Goal: Transaction & Acquisition: Purchase product/service

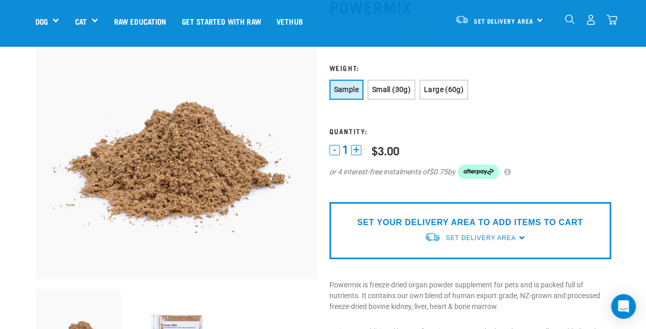
scroll to position [76, 0]
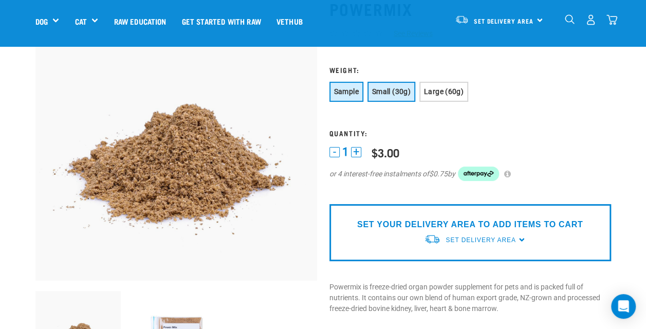
click at [394, 95] on span "Small (30g)" at bounding box center [391, 91] width 39 height 8
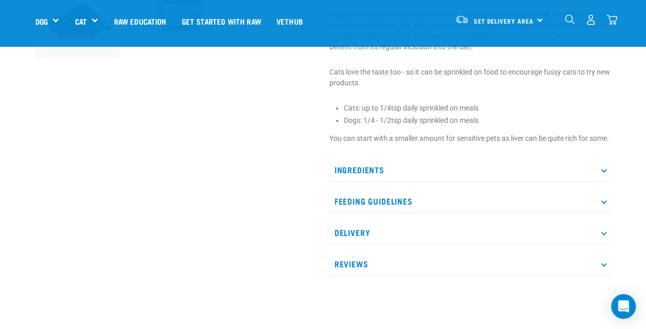
scroll to position [396, 0]
click at [420, 181] on p "Ingredients" at bounding box center [470, 169] width 282 height 23
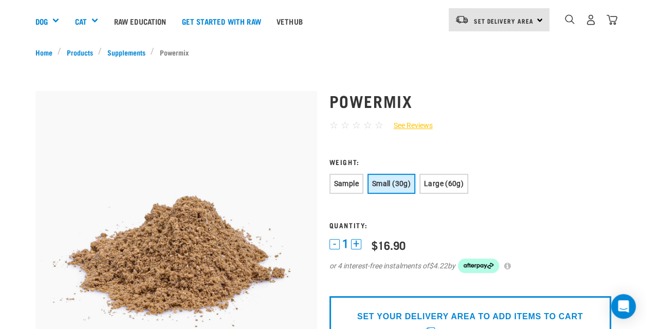
scroll to position [0, 0]
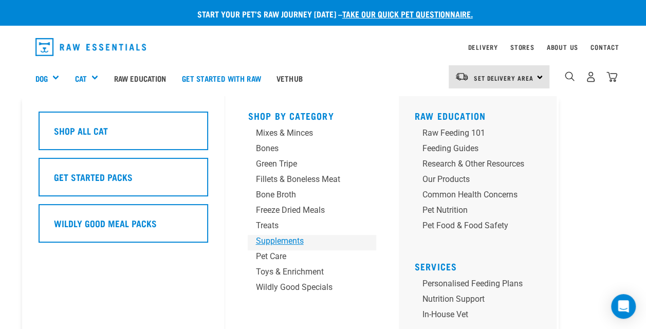
click at [287, 241] on div "Supplements" at bounding box center [303, 241] width 96 height 12
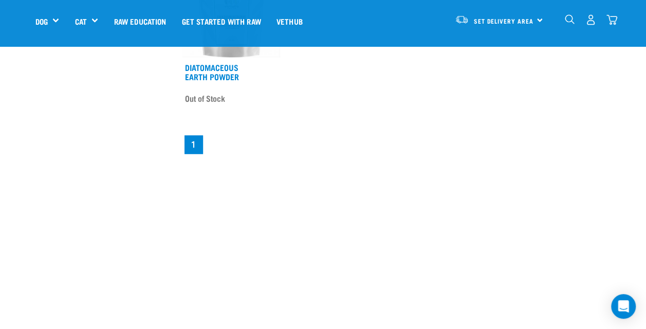
scroll to position [915, 0]
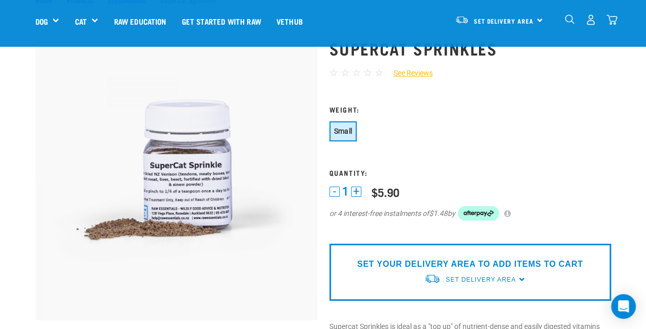
scroll to position [37, 0]
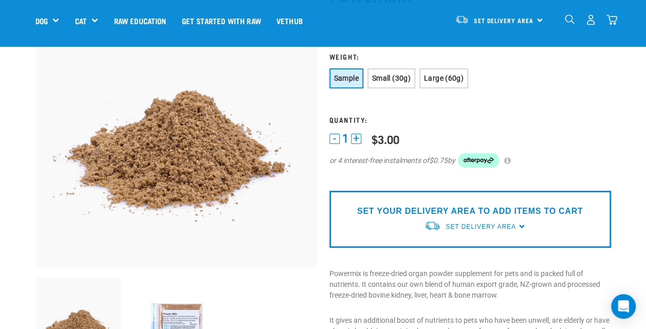
scroll to position [89, 0]
click at [407, 76] on span "Small (30g)" at bounding box center [391, 79] width 39 height 8
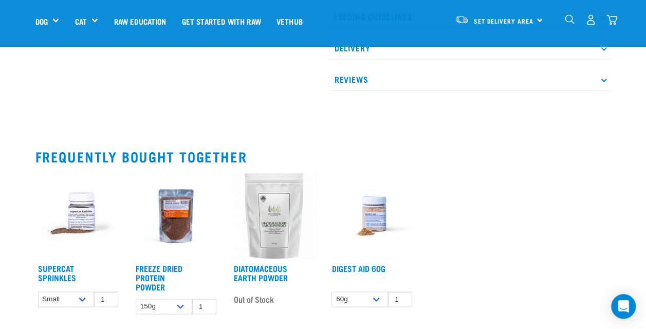
scroll to position [493, 0]
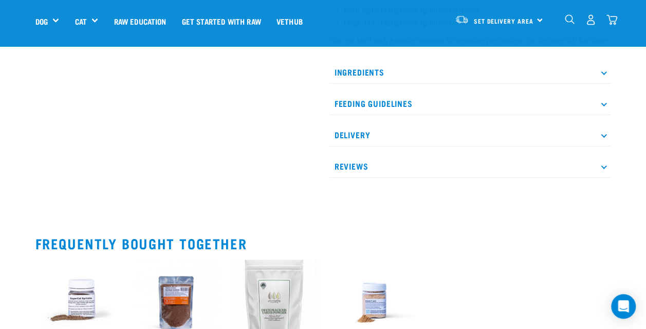
click at [396, 146] on p "Delivery" at bounding box center [470, 134] width 282 height 23
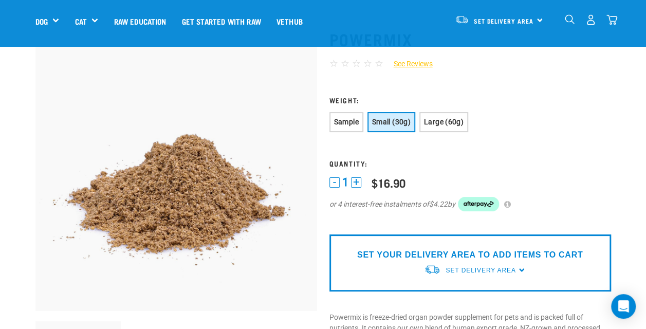
scroll to position [0, 0]
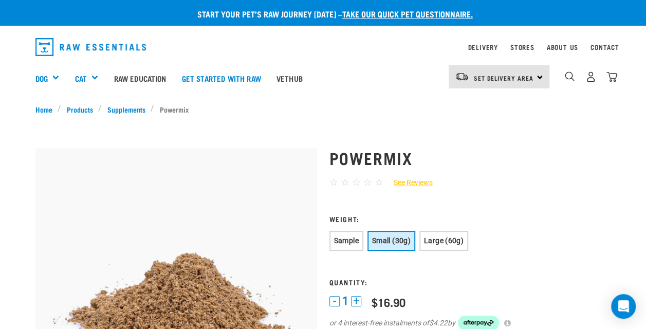
click at [542, 77] on div "Set Delivery Area North Island South Island" at bounding box center [499, 76] width 101 height 23
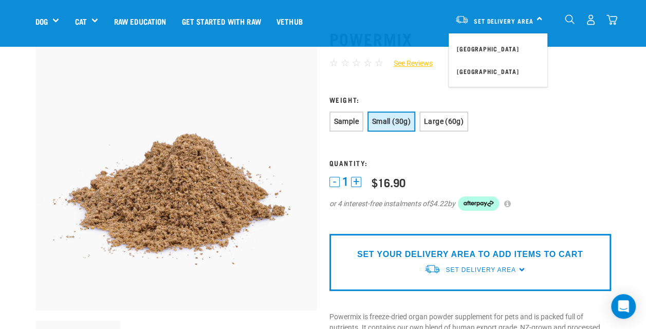
scroll to position [45, 0]
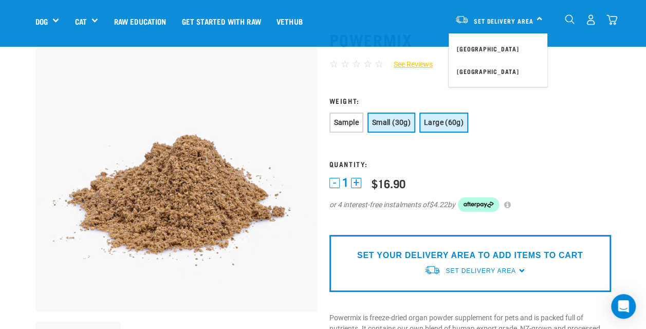
click at [443, 127] on button "Large (60g)" at bounding box center [443, 123] width 49 height 20
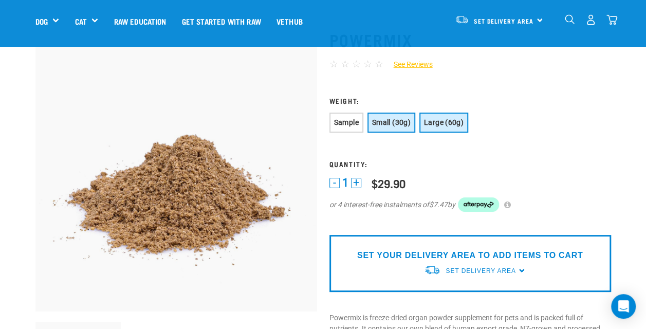
click at [392, 118] on button "Small (30g)" at bounding box center [391, 123] width 48 height 20
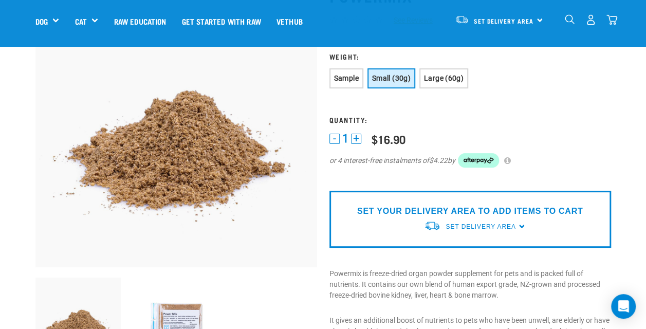
scroll to position [90, 0]
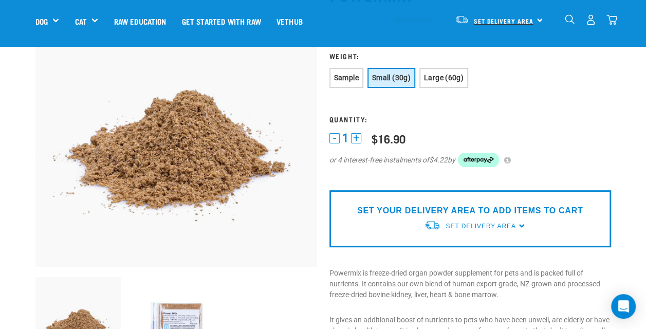
click at [506, 13] on link "Set Delivery Area" at bounding box center [504, 21] width 60 height 16
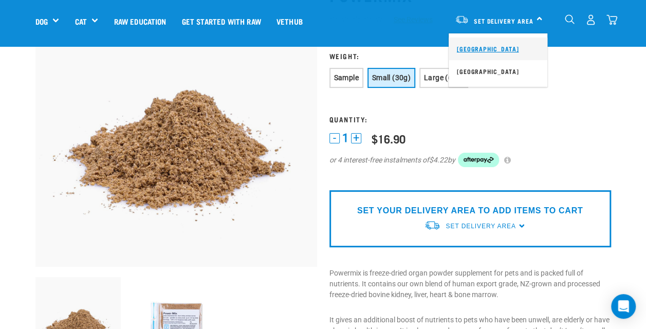
click at [487, 48] on link "[GEOGRAPHIC_DATA]" at bounding box center [498, 49] width 99 height 23
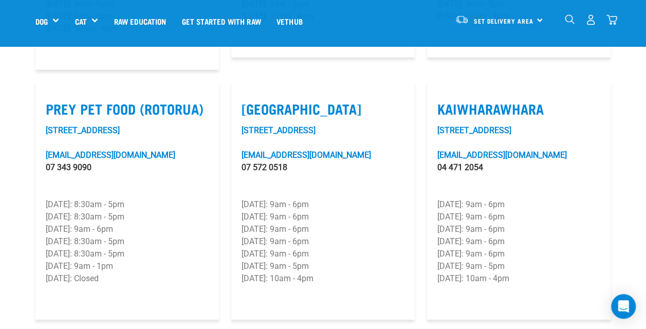
scroll to position [1291, 0]
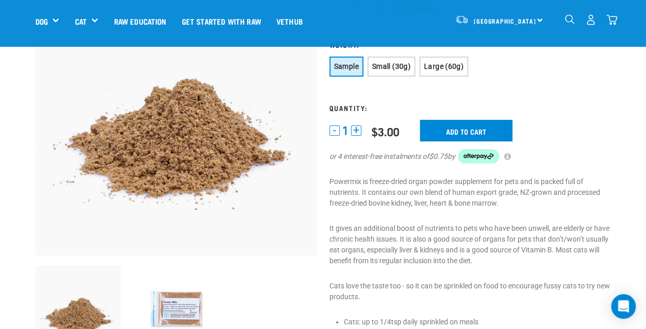
scroll to position [101, 0]
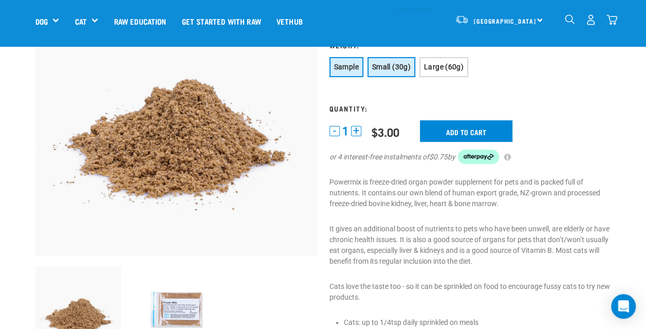
click at [393, 61] on button "Small (30g)" at bounding box center [391, 67] width 48 height 20
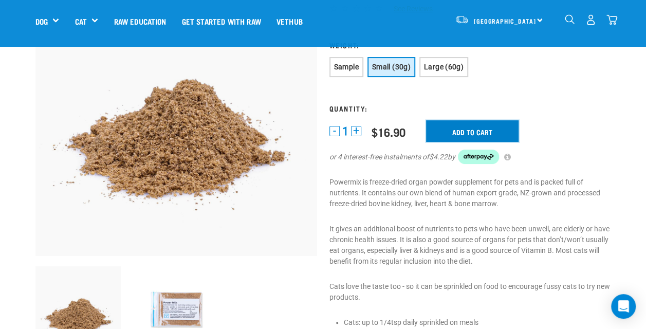
click at [470, 129] on input "Add to cart" at bounding box center [472, 131] width 93 height 22
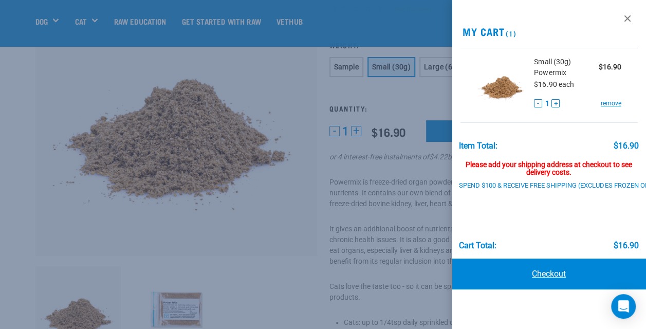
click at [567, 273] on link "Checkout" at bounding box center [549, 273] width 194 height 31
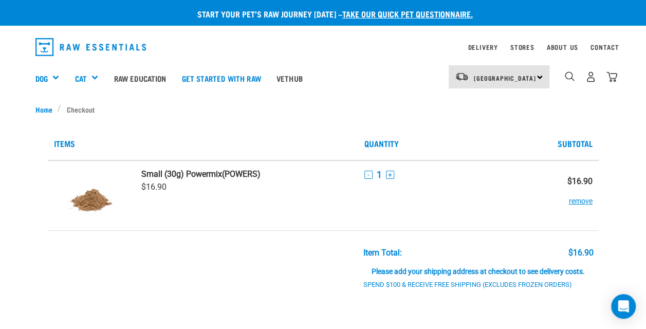
click at [321, 235] on td at bounding box center [246, 293] width 223 height 125
